Goal: Book appointment/travel/reservation

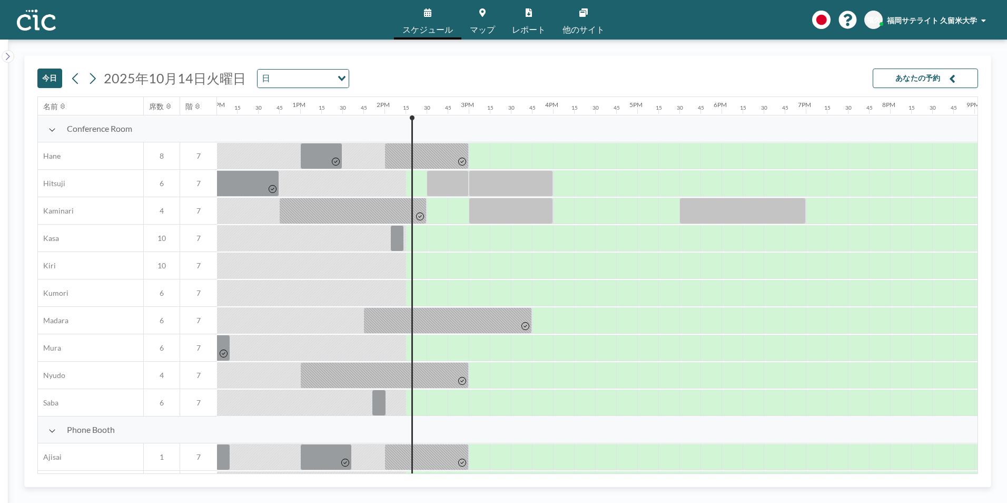
scroll to position [0, 1180]
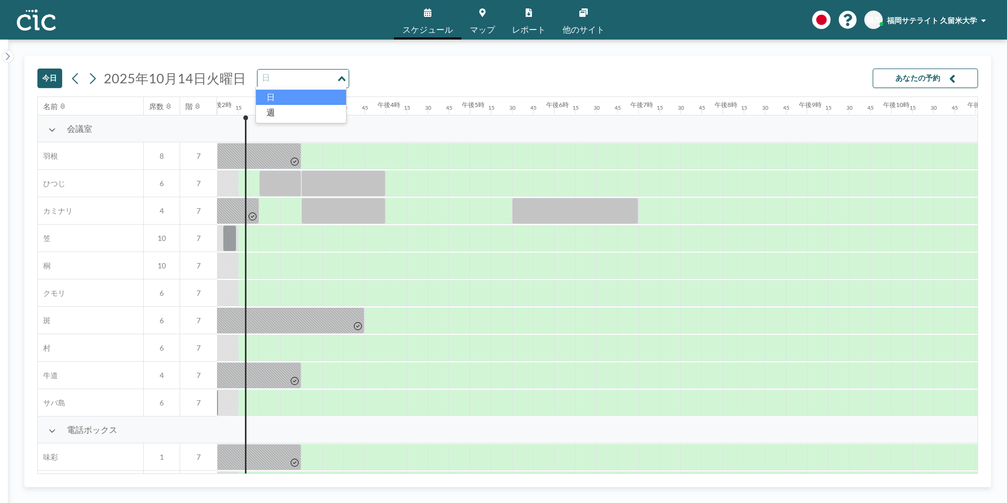
click at [343, 79] on icon "オプションを検索" at bounding box center [341, 78] width 7 height 5
click at [338, 78] on icon "オプションを検索" at bounding box center [341, 78] width 7 height 5
click at [94, 77] on icon at bounding box center [93, 78] width 6 height 11
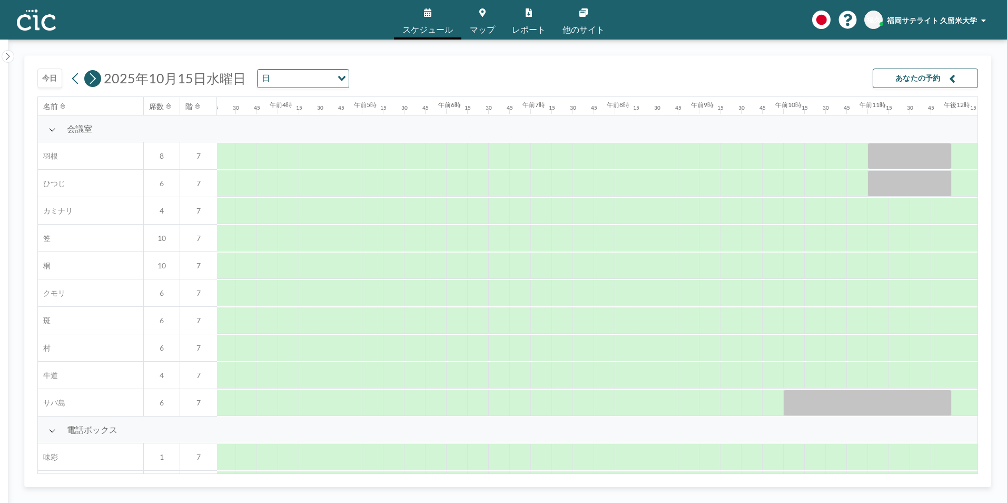
click at [94, 77] on icon at bounding box center [93, 78] width 6 height 11
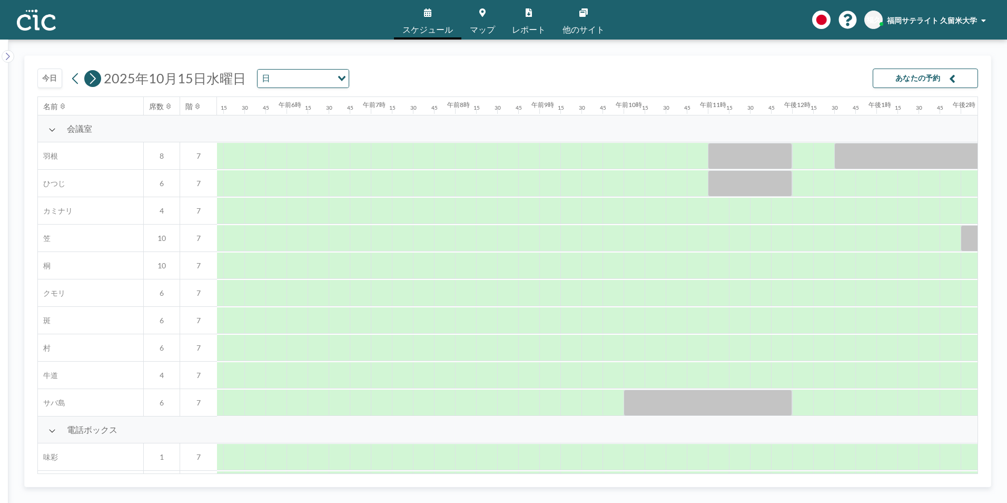
scroll to position [0, 0]
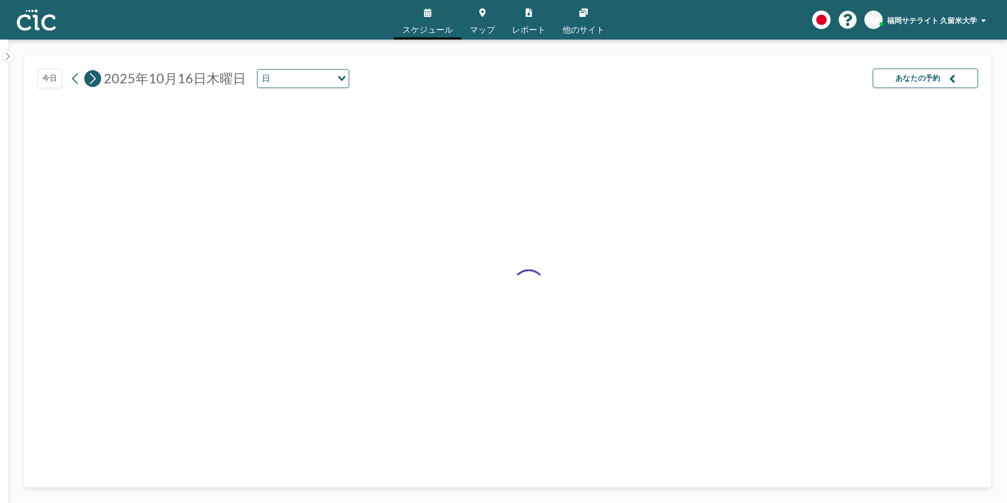
click at [94, 77] on icon at bounding box center [93, 78] width 6 height 11
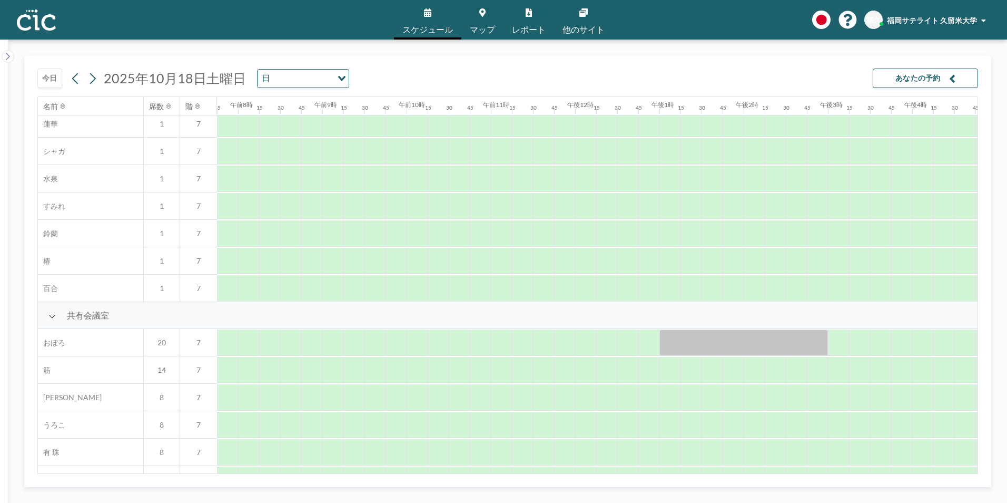
scroll to position [633, 653]
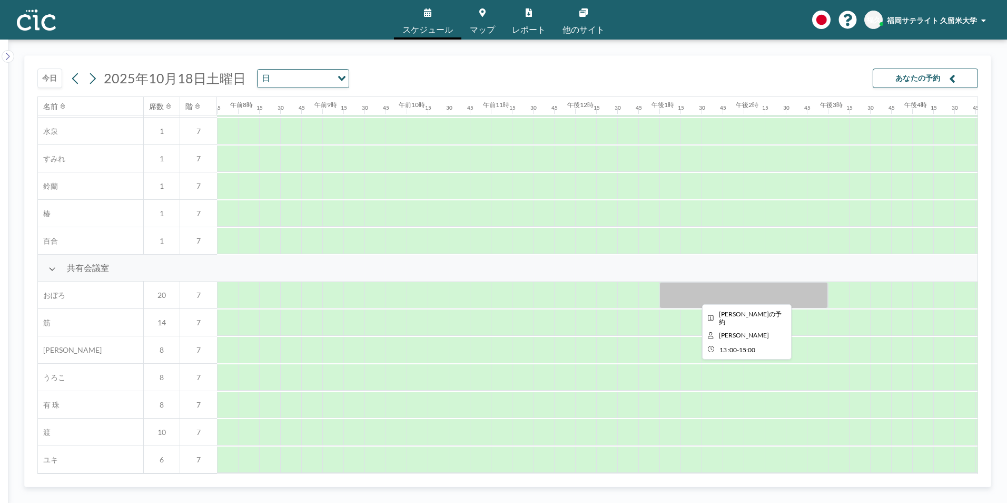
click at [677, 290] on div at bounding box center [744, 295] width 169 height 26
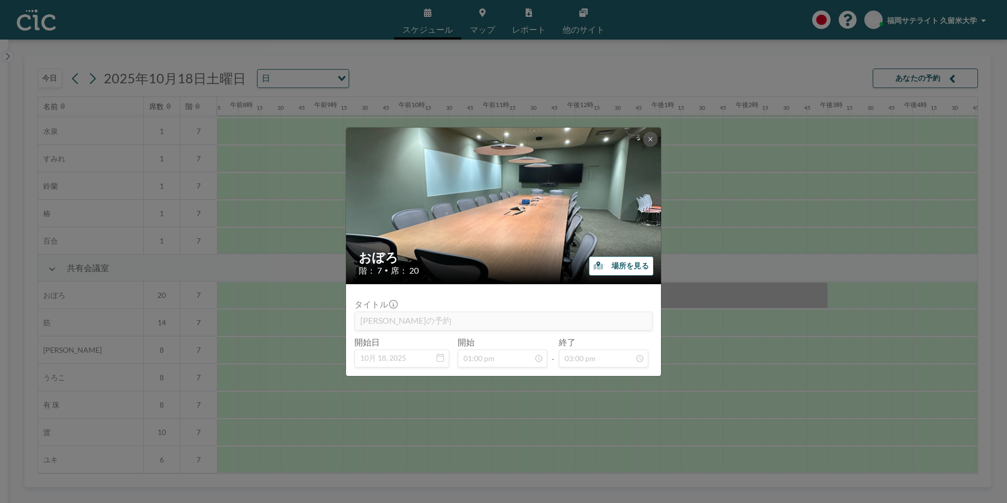
click at [625, 263] on font "場所を見る" at bounding box center [630, 266] width 37 height 10
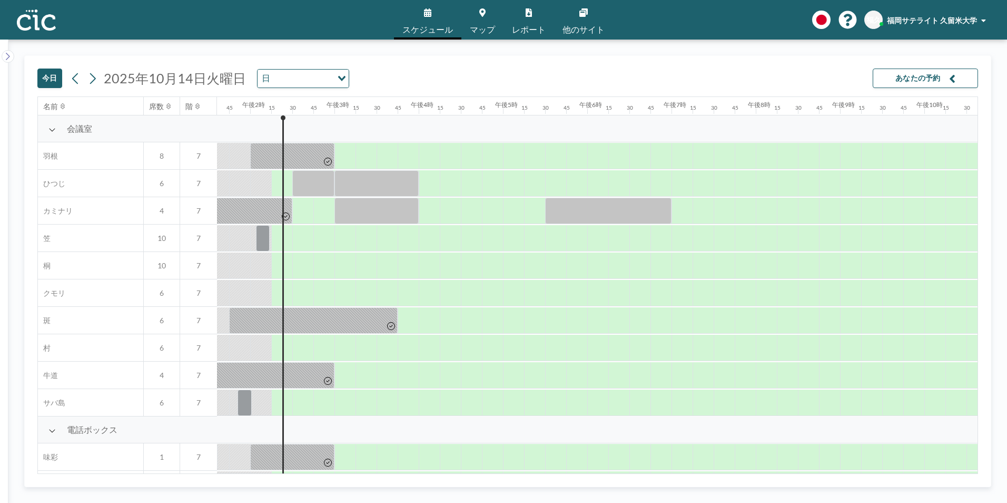
scroll to position [0, 1180]
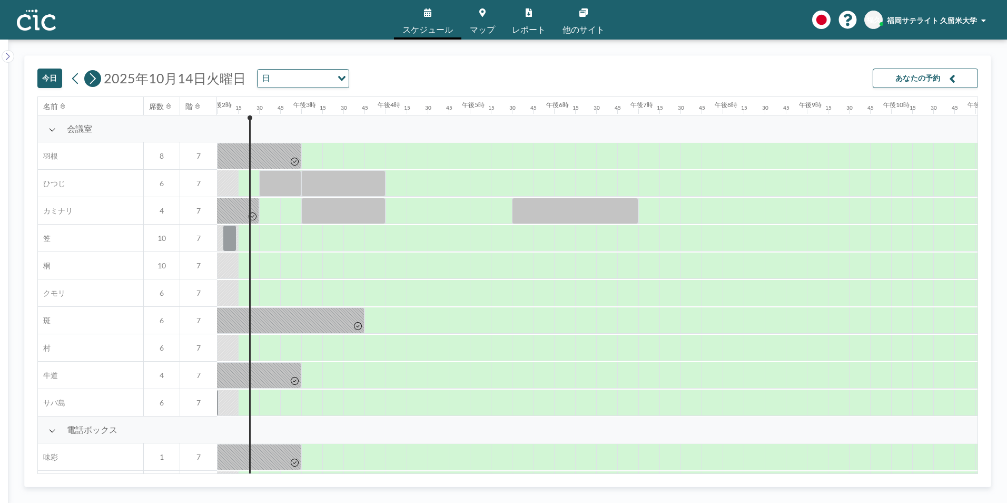
click at [93, 83] on icon at bounding box center [92, 79] width 10 height 16
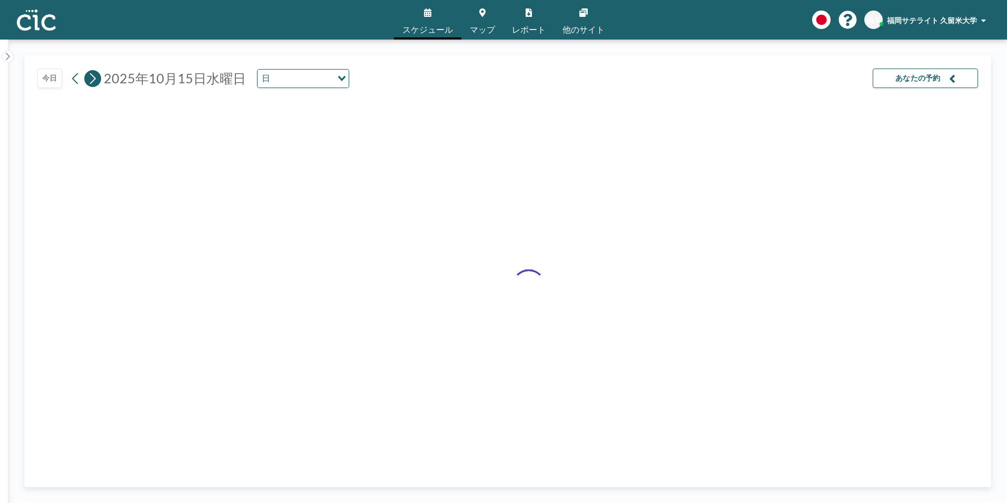
click at [93, 83] on icon at bounding box center [92, 79] width 10 height 16
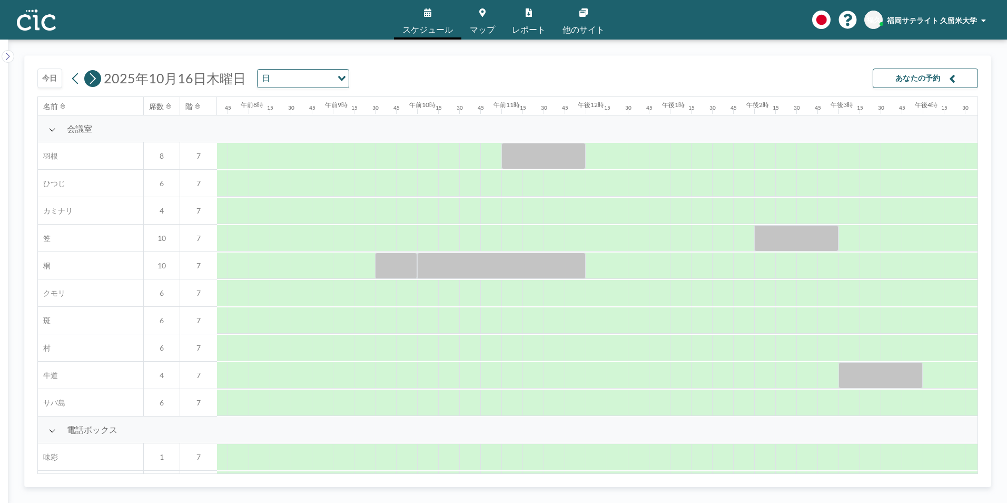
scroll to position [0, 653]
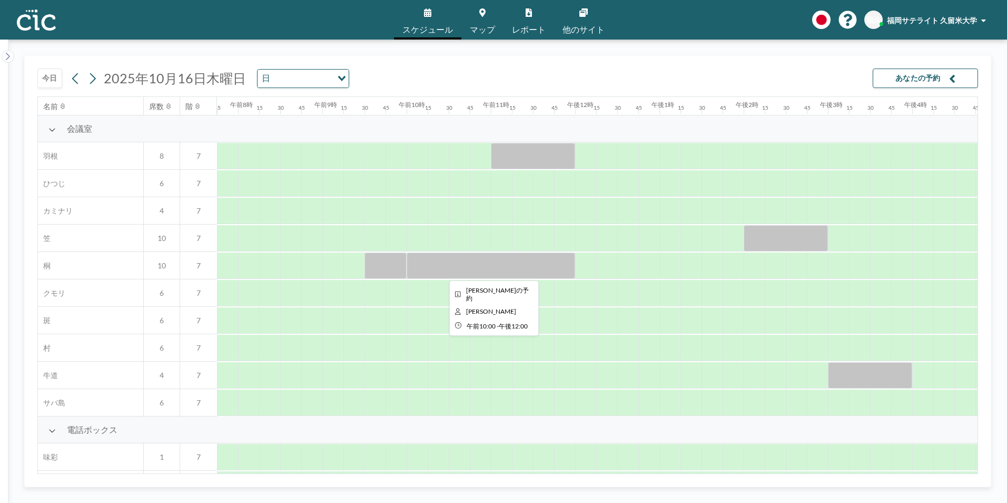
click at [481, 273] on div at bounding box center [491, 265] width 169 height 26
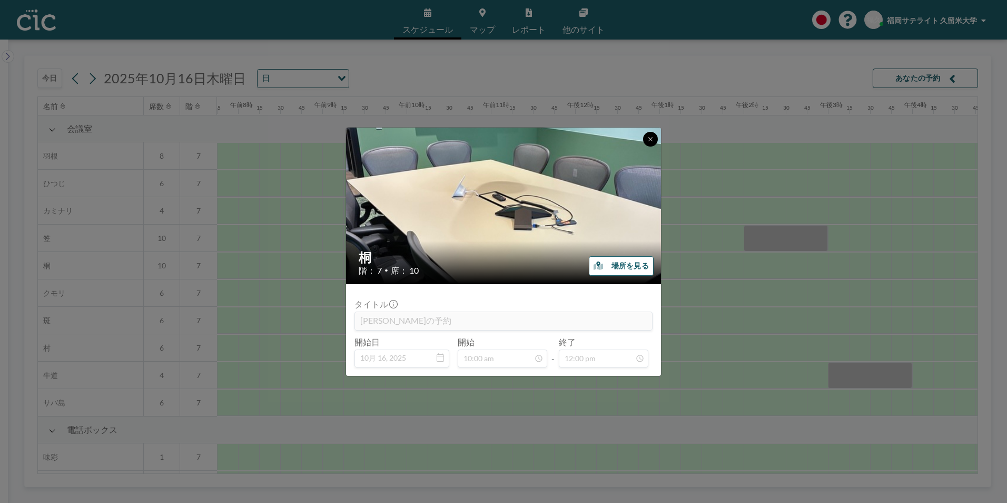
click at [648, 136] on icon at bounding box center [650, 139] width 6 height 6
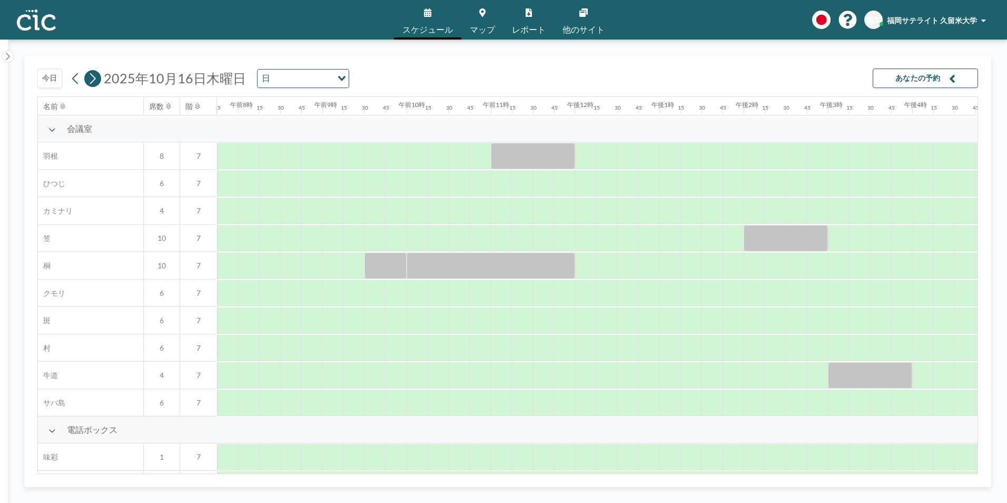
click at [96, 78] on icon at bounding box center [92, 79] width 10 height 16
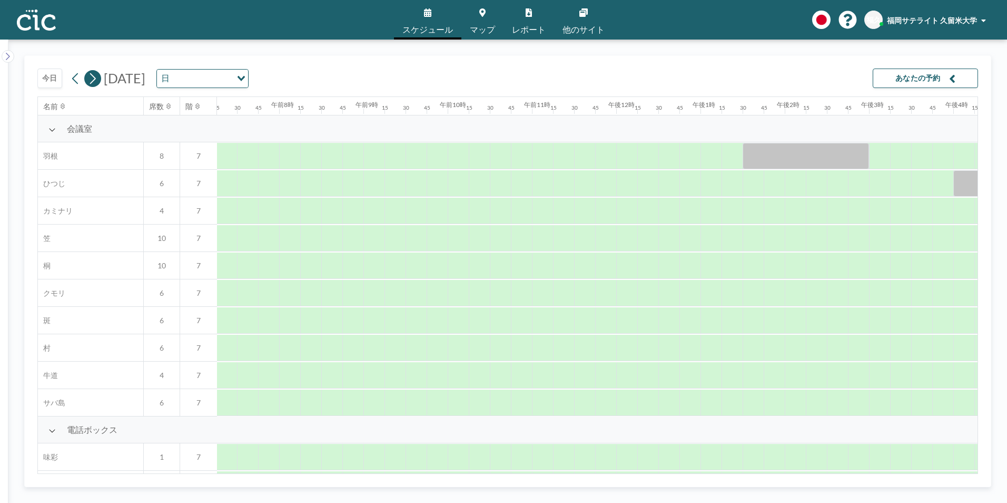
scroll to position [0, 653]
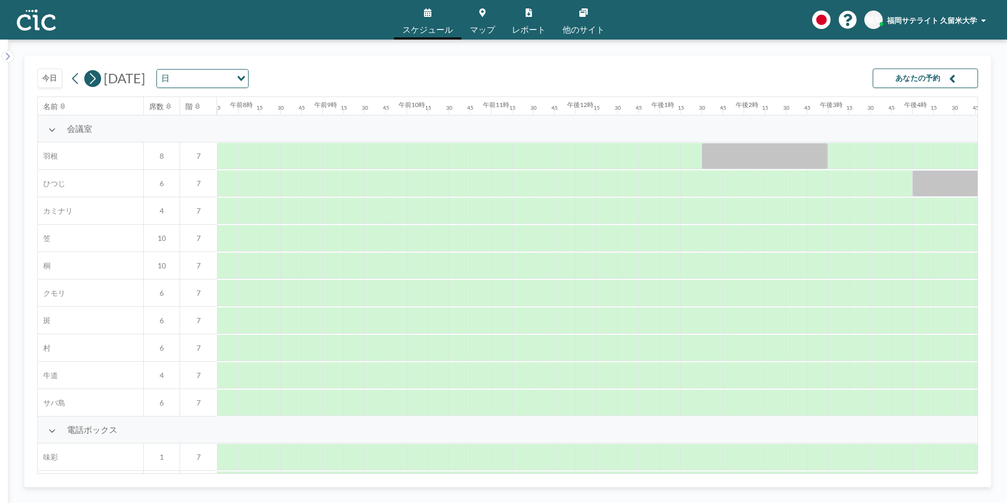
click at [91, 78] on icon at bounding box center [92, 79] width 10 height 16
